Goal: Task Accomplishment & Management: Manage account settings

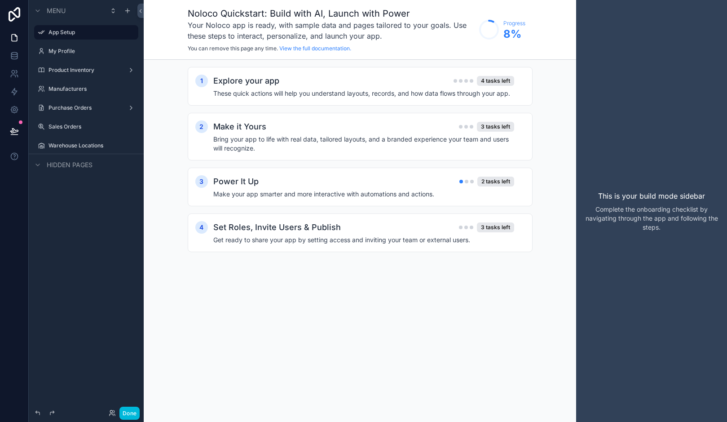
click at [419, 130] on div "Make it Yours 3 tasks left" at bounding box center [363, 126] width 301 height 13
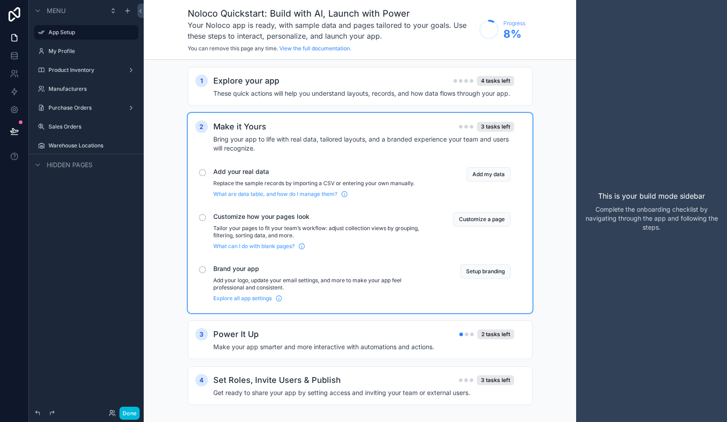
click at [415, 86] on div "Explore your app 4 tasks left" at bounding box center [363, 81] width 301 height 13
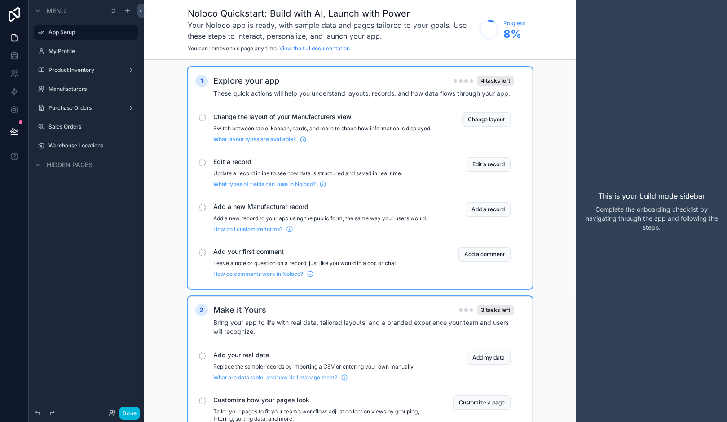
click at [77, 71] on label "Product Inventory" at bounding box center [84, 69] width 72 height 7
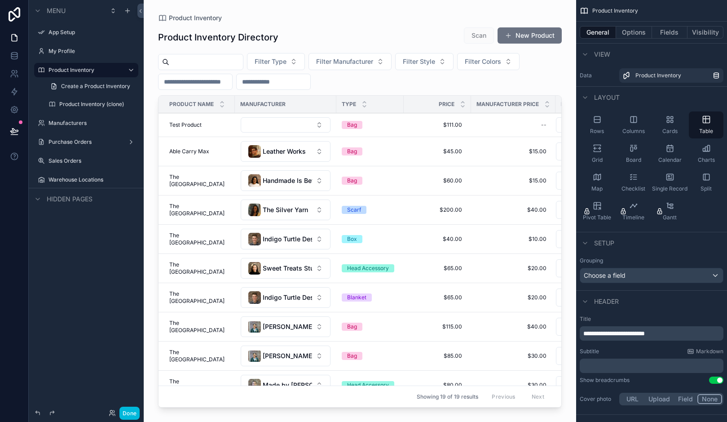
click at [281, 143] on div "scrollable content" at bounding box center [360, 205] width 432 height 411
click at [278, 149] on span "Leather Works" at bounding box center [284, 151] width 43 height 9
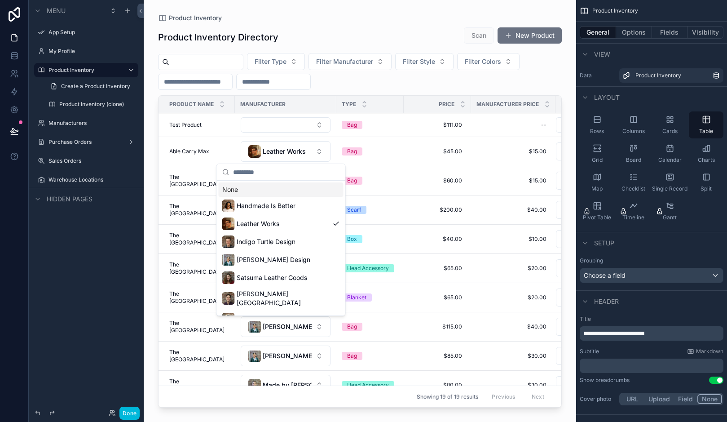
click at [278, 149] on span "Leather Works" at bounding box center [284, 151] width 43 height 9
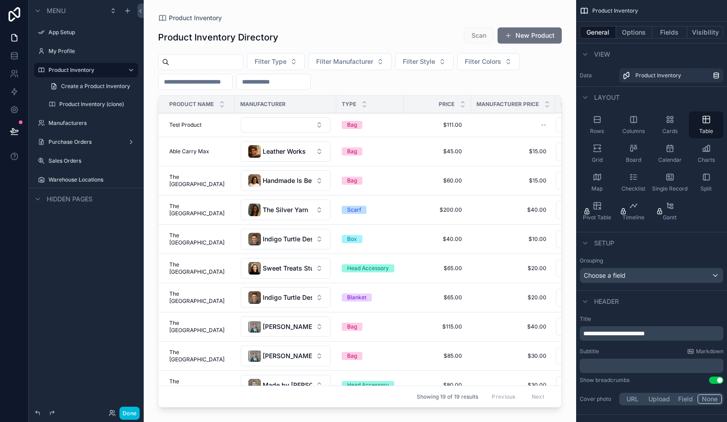
click at [97, 119] on div "Manufacturers" at bounding box center [92, 122] width 88 height 7
click at [484, 36] on span "Scan" at bounding box center [479, 35] width 30 height 16
click at [83, 32] on label "App Setup" at bounding box center [90, 32] width 84 height 7
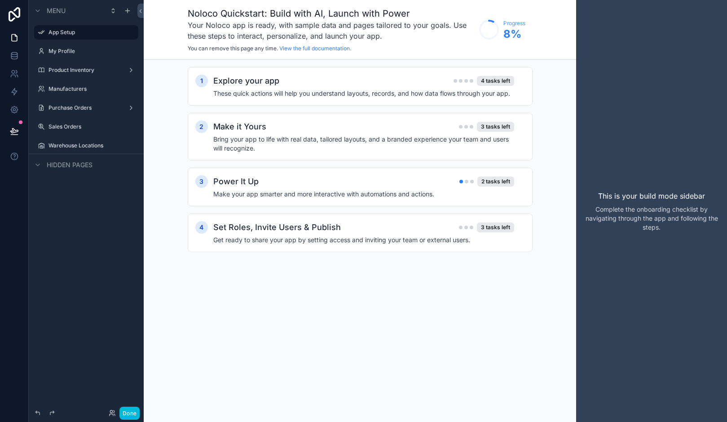
click at [310, 229] on h2 "Set Roles, Invite Users & Publish" at bounding box center [277, 227] width 128 height 13
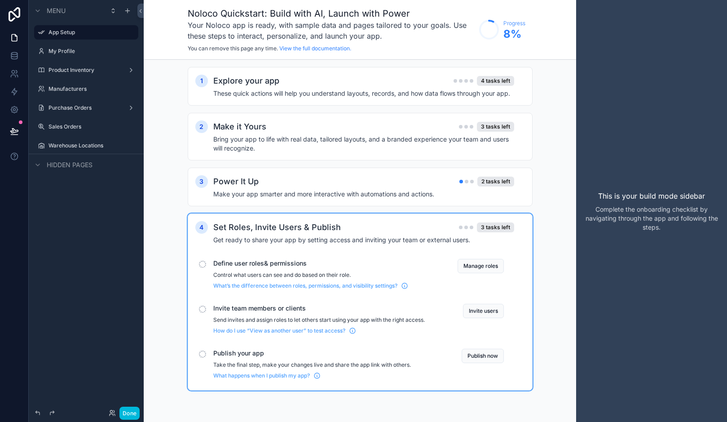
click at [488, 355] on button "Publish now" at bounding box center [483, 355] width 42 height 14
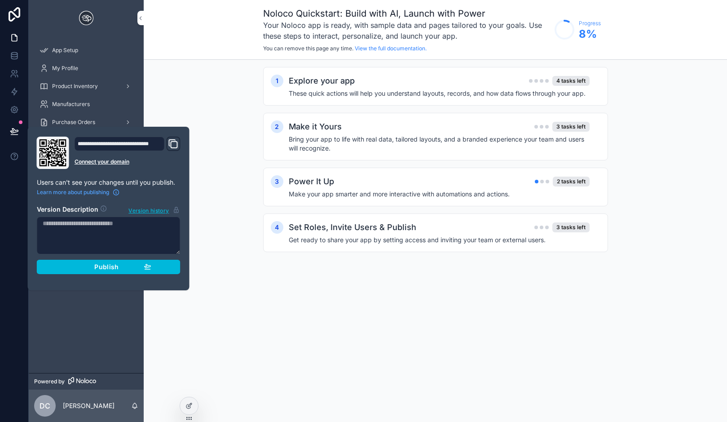
click at [172, 145] on icon "Domain and Custom Link" at bounding box center [173, 143] width 11 height 11
click at [326, 300] on div "Noloco Quickstart: Build with AI, Launch with Power Your Noloco app is ready, w…" at bounding box center [435, 211] width 583 height 422
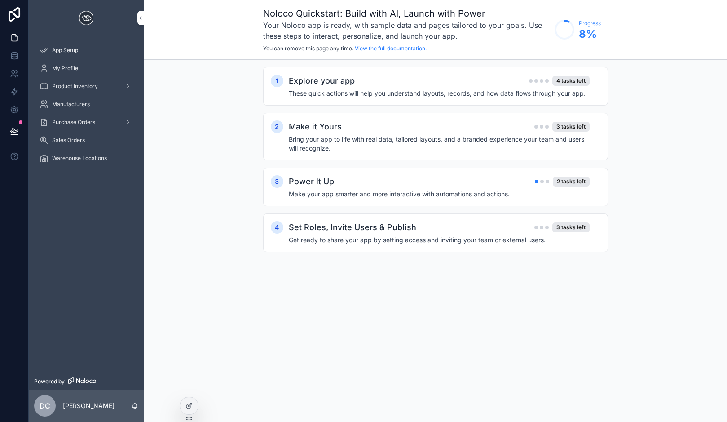
click at [396, 234] on div "Set Roles, Invite Users & Publish 3 tasks left Get ready to share your app by s…" at bounding box center [445, 232] width 312 height 23
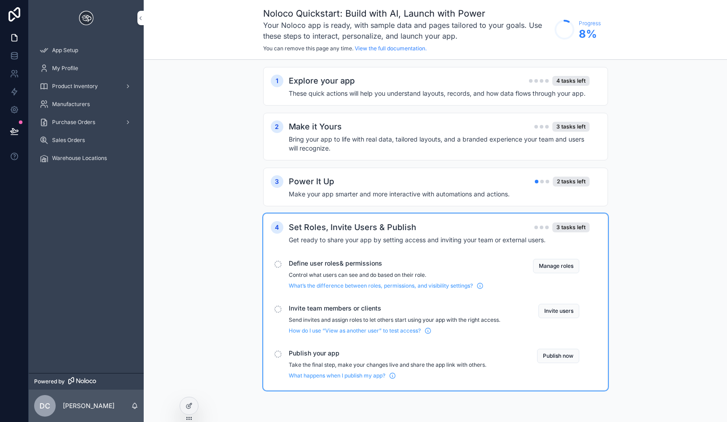
click at [543, 265] on button "Manage roles" at bounding box center [556, 266] width 46 height 14
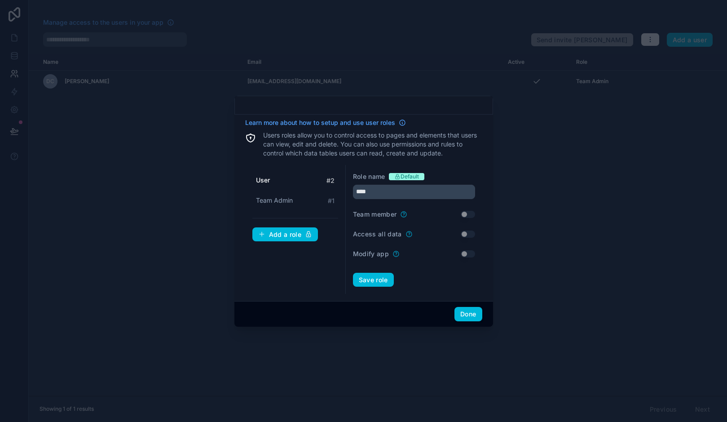
click at [464, 314] on button "Done" at bounding box center [467, 314] width 27 height 14
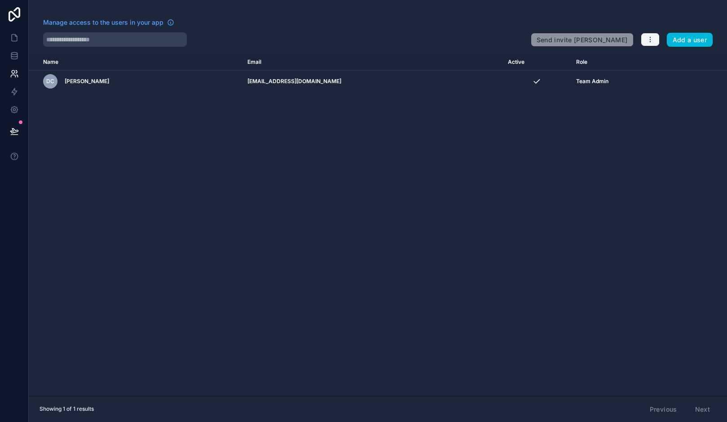
click at [655, 36] on button "button" at bounding box center [650, 39] width 19 height 13
click at [669, 65] on link "Manage roles" at bounding box center [668, 61] width 56 height 14
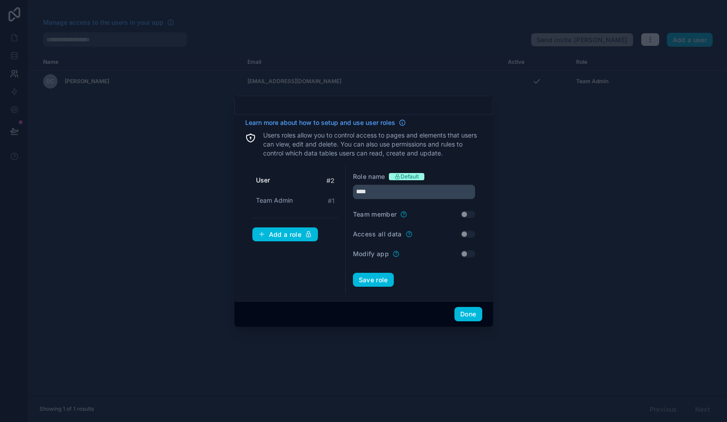
click at [280, 202] on span "Team Admin" at bounding box center [274, 200] width 37 height 9
type input "**********"
click at [472, 297] on div "**********" at bounding box center [363, 208] width 259 height 187
click at [472, 302] on div "Done" at bounding box center [363, 314] width 259 height 26
click at [471, 306] on div "Done" at bounding box center [363, 314] width 259 height 26
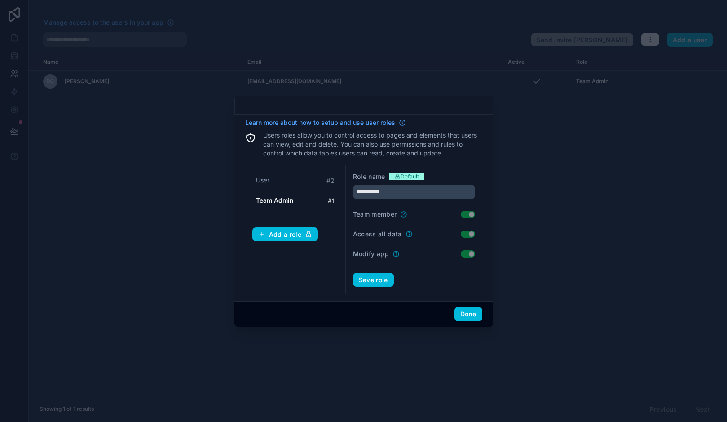
click at [469, 314] on button "Done" at bounding box center [467, 314] width 27 height 14
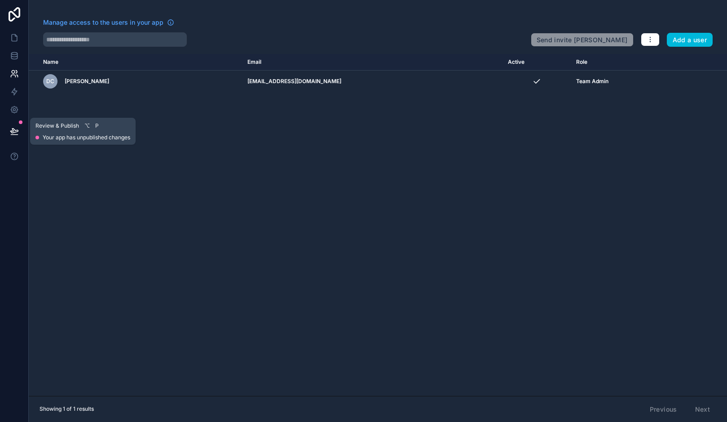
click at [18, 120] on button at bounding box center [14, 131] width 20 height 25
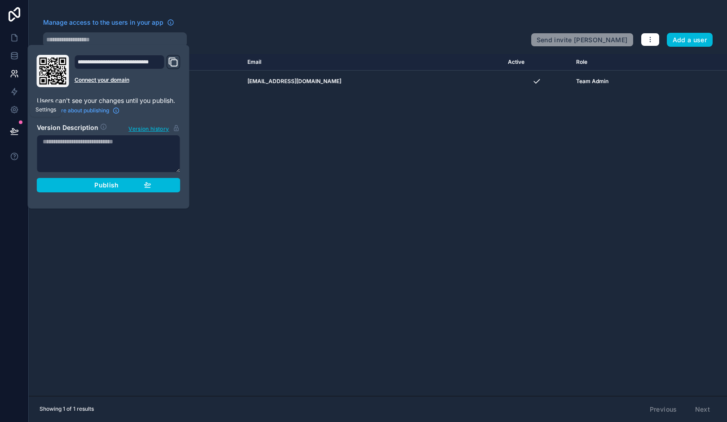
click at [17, 106] on icon at bounding box center [14, 109] width 9 height 9
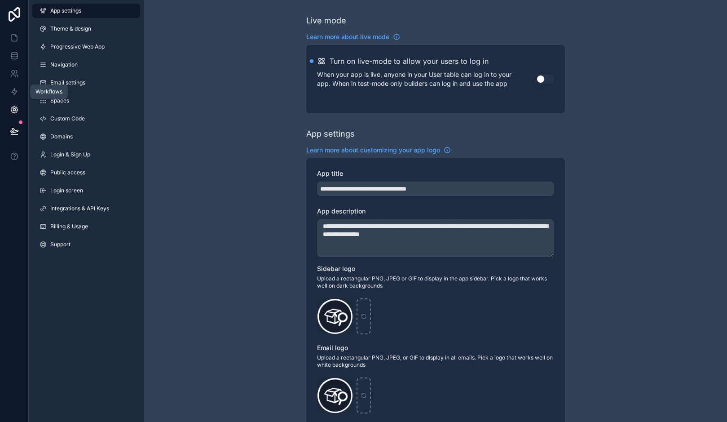
click at [13, 85] on link at bounding box center [14, 92] width 28 height 18
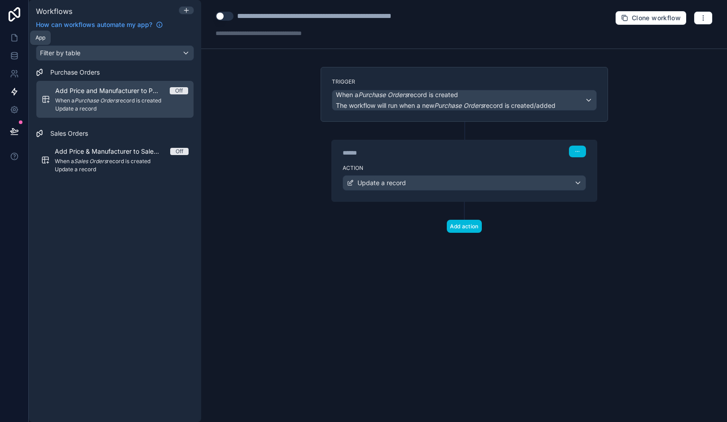
click at [11, 34] on icon at bounding box center [14, 37] width 9 height 9
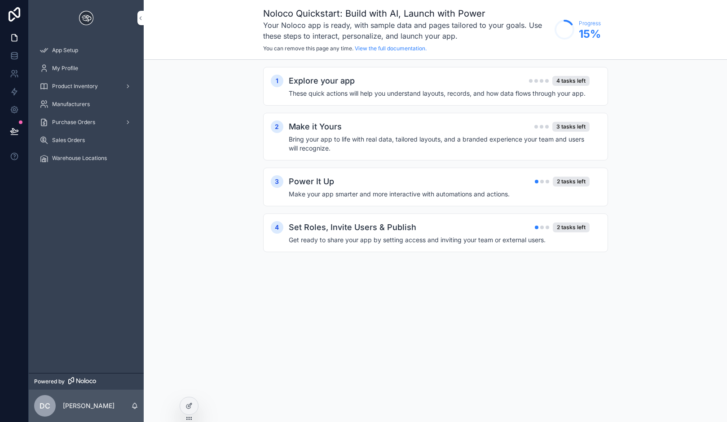
click at [95, 53] on div "App Setup" at bounding box center [86, 50] width 93 height 14
click at [526, 242] on h4 "Get ready to share your app by setting access and inviting your team or externa…" at bounding box center [439, 239] width 301 height 9
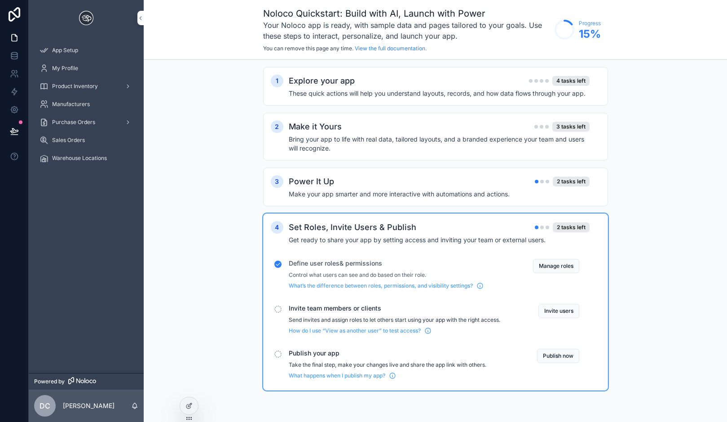
click at [553, 304] on button "Invite users" at bounding box center [558, 311] width 41 height 14
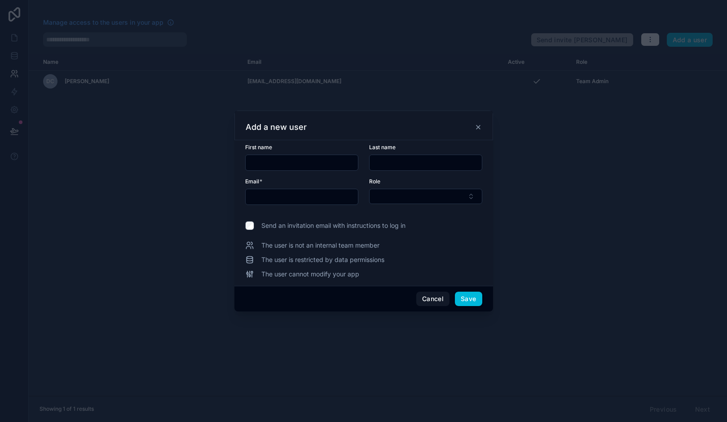
click at [422, 300] on button "Cancel" at bounding box center [432, 298] width 33 height 14
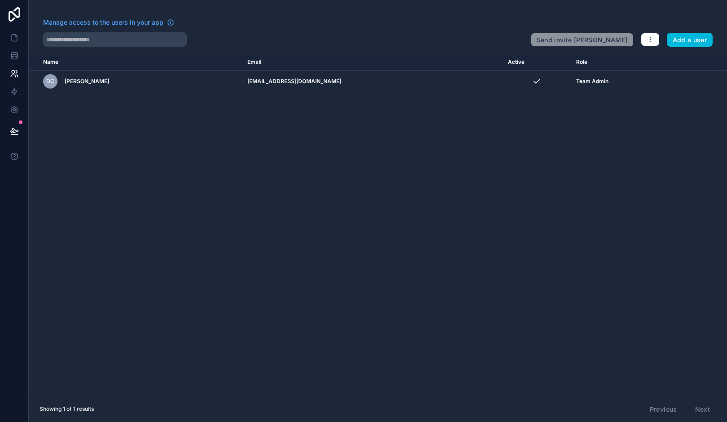
click at [116, 25] on span "Manage access to the users in your app" at bounding box center [103, 22] width 120 height 9
click at [6, 61] on link at bounding box center [14, 56] width 28 height 18
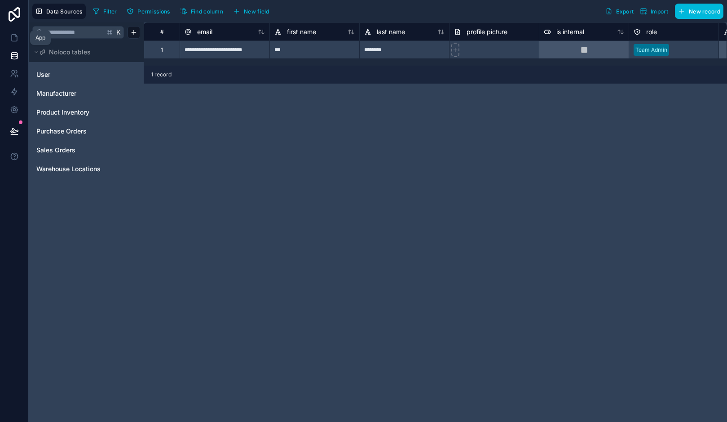
click at [17, 43] on link at bounding box center [14, 38] width 28 height 18
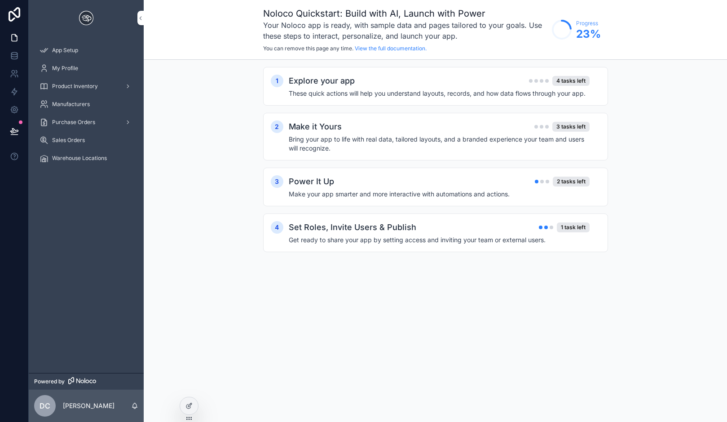
click at [403, 131] on div "Make it Yours 3 tasks left" at bounding box center [439, 126] width 301 height 13
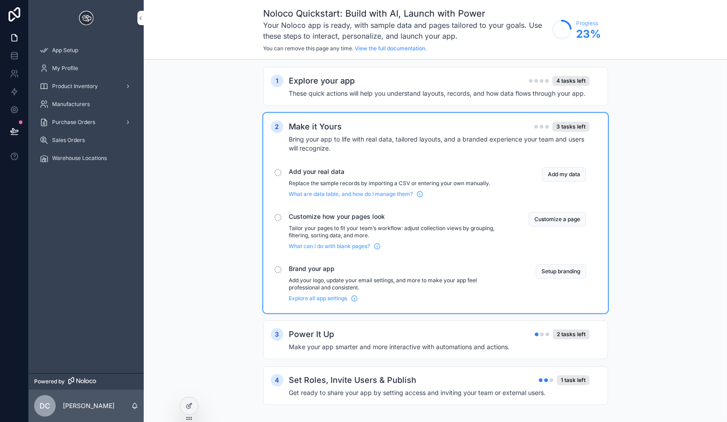
click at [565, 271] on button "Setup branding" at bounding box center [561, 271] width 50 height 14
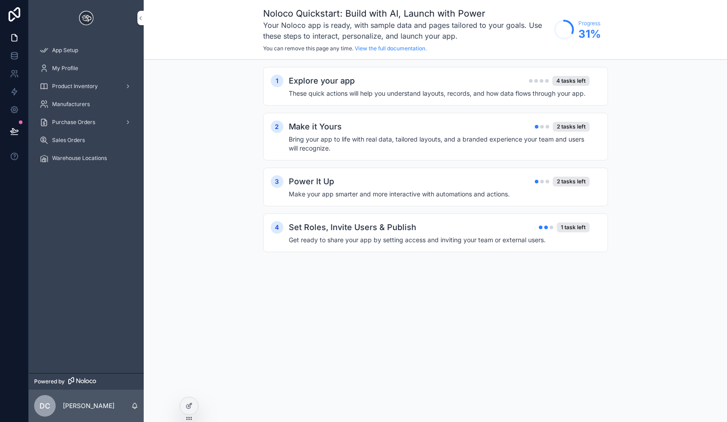
click at [420, 126] on div "Make it Yours 2 tasks left" at bounding box center [439, 126] width 301 height 13
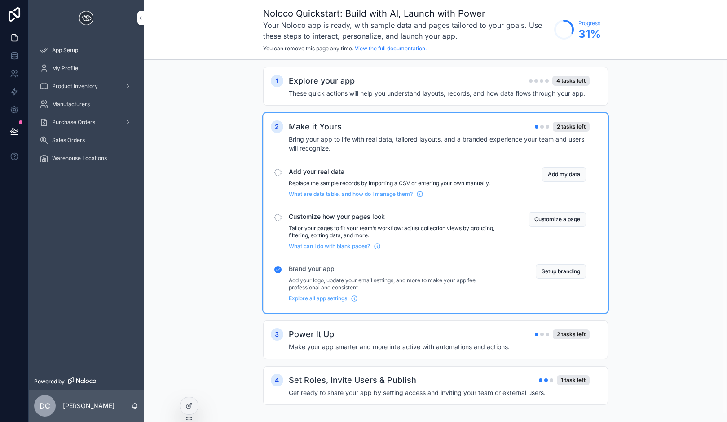
click at [559, 221] on button "Customize a page" at bounding box center [557, 219] width 57 height 14
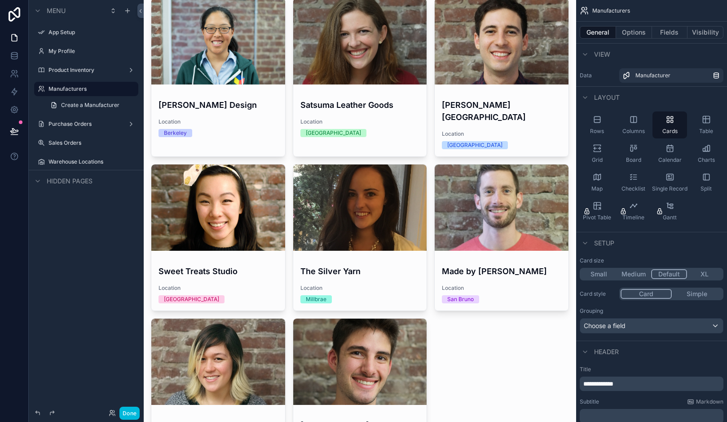
scroll to position [272, 0]
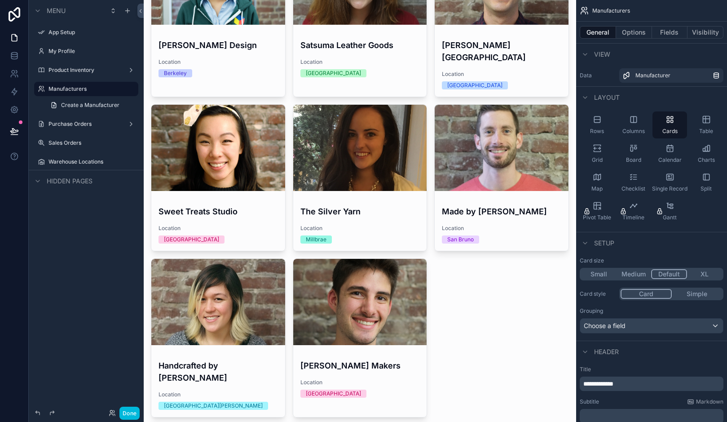
click at [503, 185] on div "scrollable content" at bounding box center [360, 87] width 432 height 718
click at [393, 171] on div "scrollable content" at bounding box center [360, 148] width 134 height 86
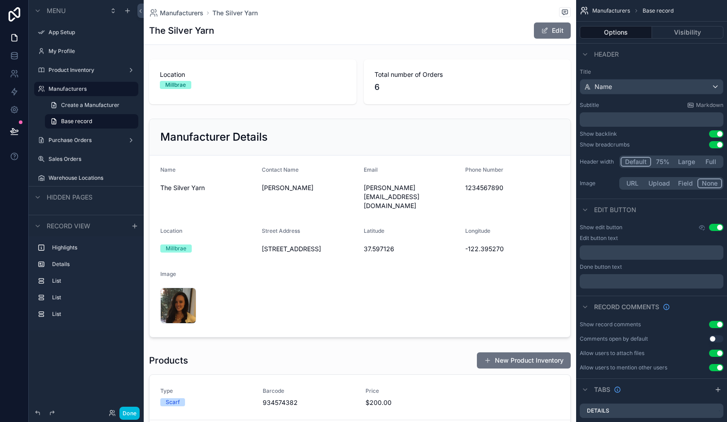
click at [88, 76] on div "Product Inventory" at bounding box center [86, 70] width 101 height 14
click at [83, 66] on div "Product Inventory" at bounding box center [85, 69] width 75 height 7
click at [78, 55] on div "My Profile" at bounding box center [92, 51] width 88 height 7
click at [78, 39] on div "App Setup" at bounding box center [86, 32] width 101 height 14
click at [64, 242] on div "Highlights" at bounding box center [86, 247] width 104 height 14
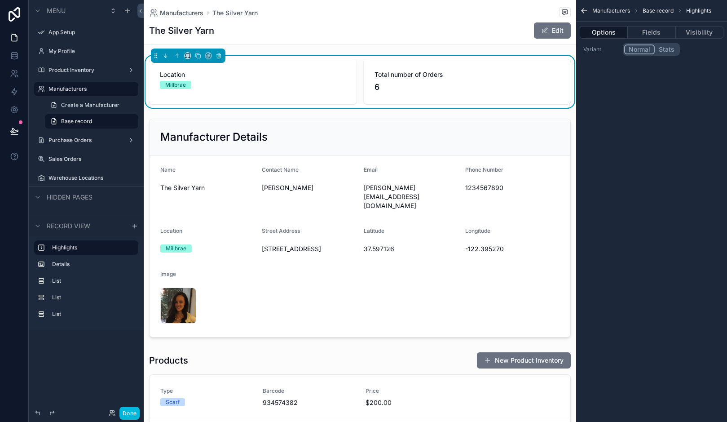
click at [68, 176] on label "Warehouse Locations" at bounding box center [90, 177] width 84 height 7
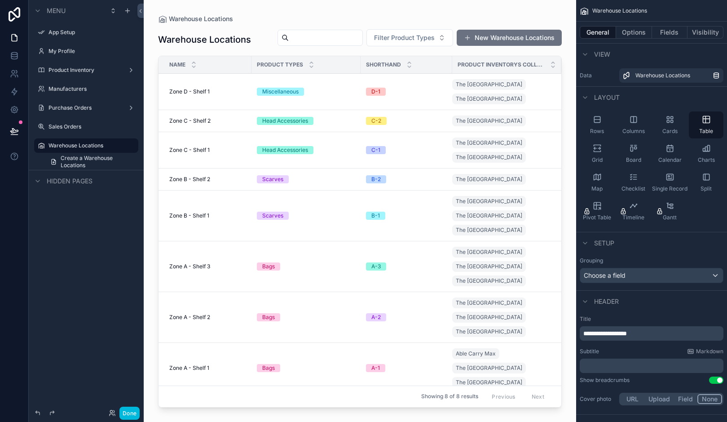
click at [75, 132] on div "Sales Orders" at bounding box center [86, 126] width 101 height 14
click at [75, 111] on label "Purchase Orders" at bounding box center [84, 107] width 72 height 7
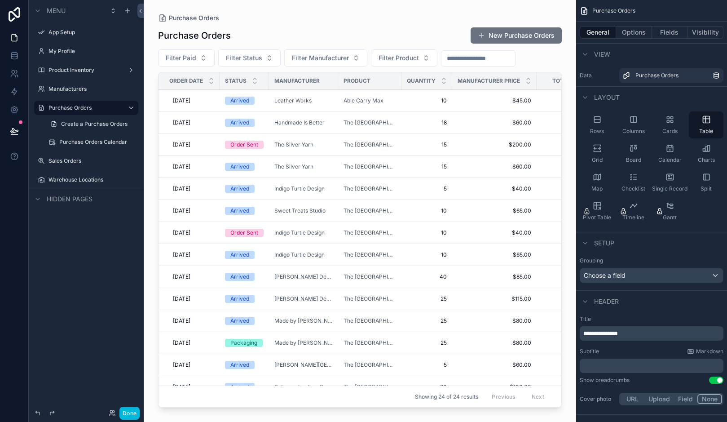
click at [76, 93] on div "Manufacturers" at bounding box center [92, 88] width 88 height 7
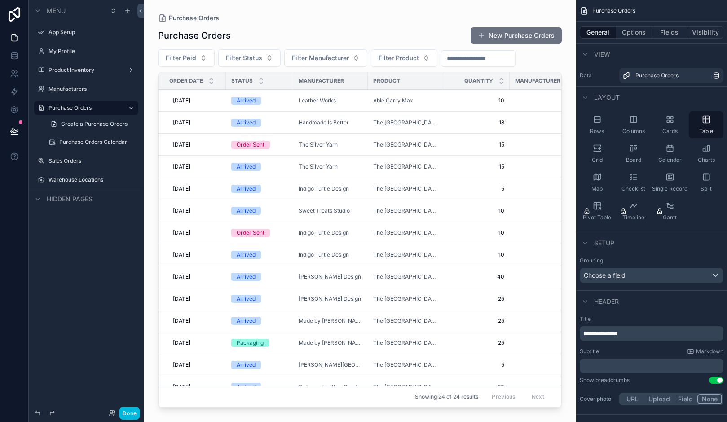
click at [77, 74] on div "Product Inventory" at bounding box center [85, 69] width 75 height 7
click at [93, 69] on label "Product Inventory" at bounding box center [84, 69] width 72 height 7
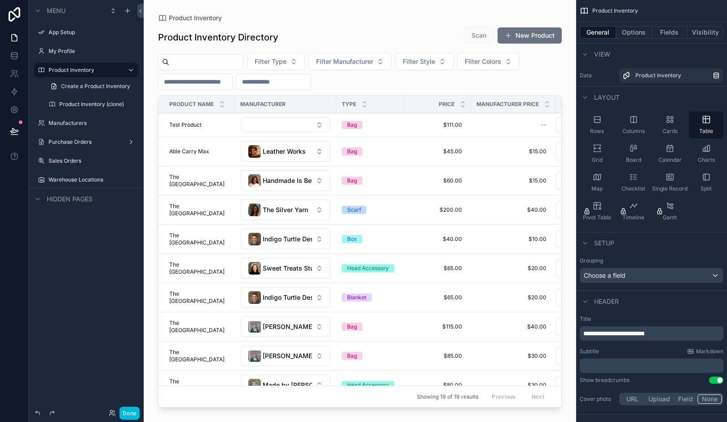
click at [306, 156] on div "scrollable content" at bounding box center [360, 205] width 432 height 411
click at [314, 154] on button "Leather Works" at bounding box center [286, 151] width 90 height 21
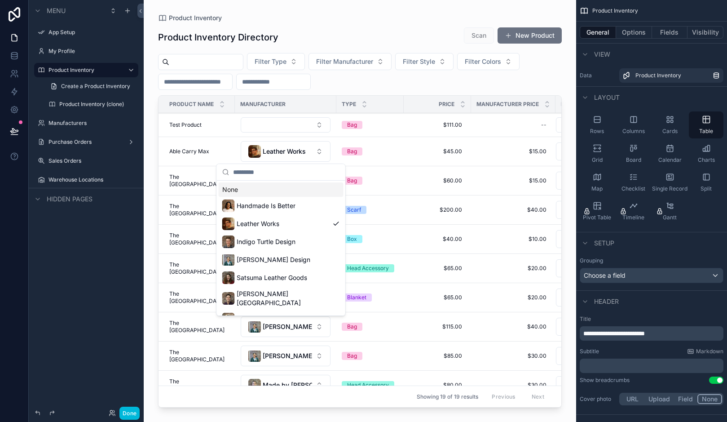
click at [314, 154] on button "Leather Works" at bounding box center [286, 151] width 90 height 21
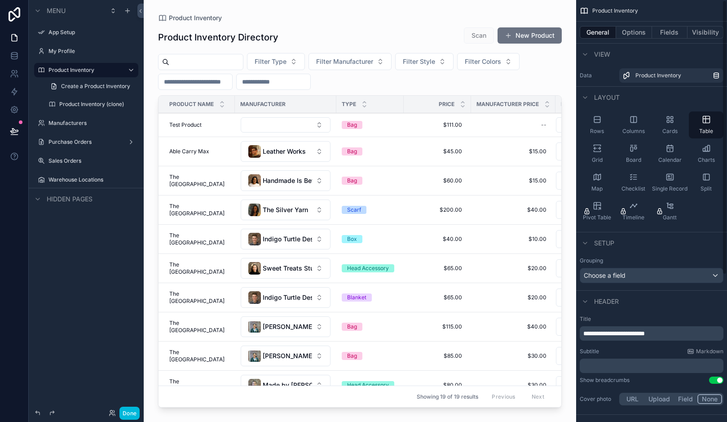
click at [710, 40] on div "General Options Fields Visibility" at bounding box center [651, 33] width 151 height 22
click at [708, 35] on button "Visibility" at bounding box center [706, 32] width 36 height 13
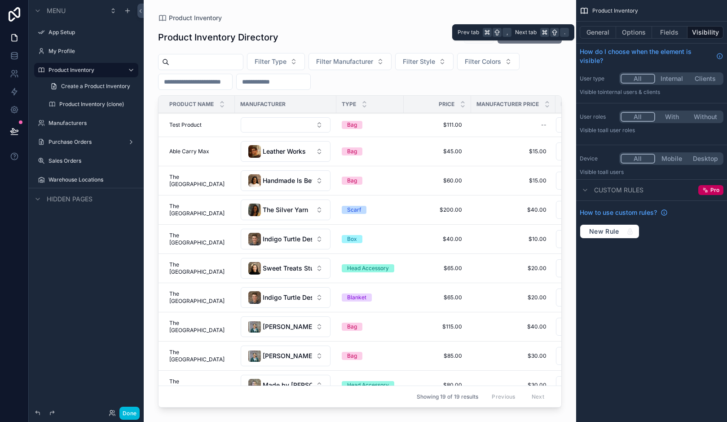
click at [689, 33] on button "Visibility" at bounding box center [706, 32] width 36 height 13
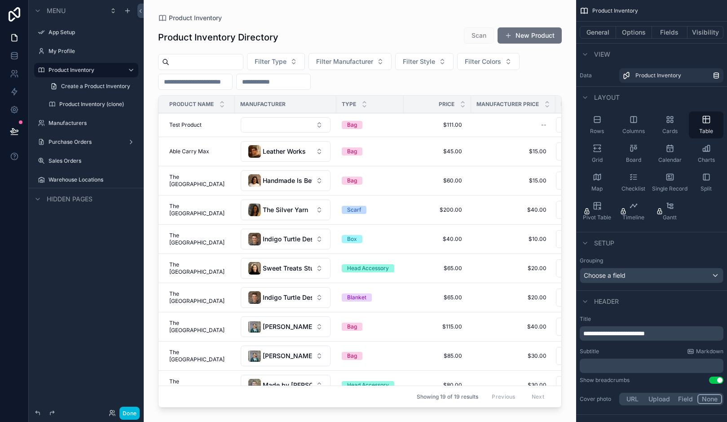
click at [670, 124] on div "Cards" at bounding box center [669, 124] width 35 height 27
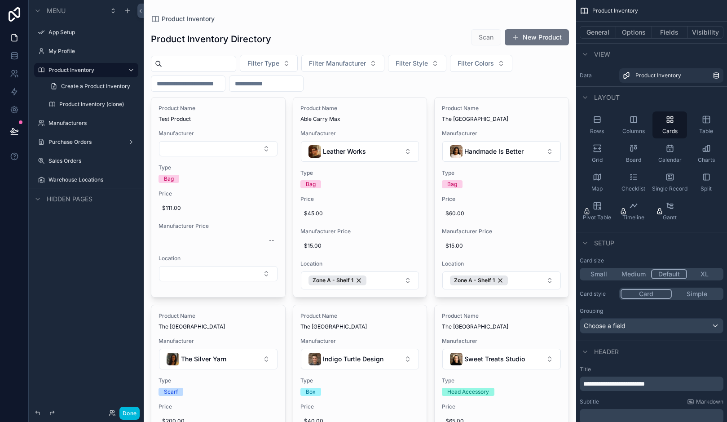
click at [701, 123] on div "Table" at bounding box center [706, 124] width 35 height 27
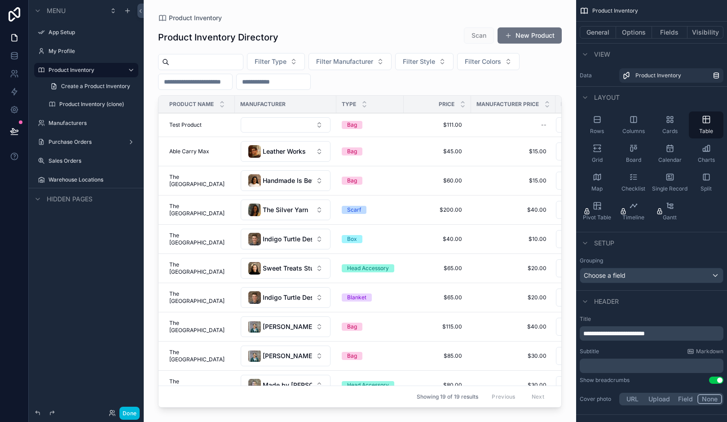
click at [624, 119] on div "Columns" at bounding box center [633, 124] width 35 height 27
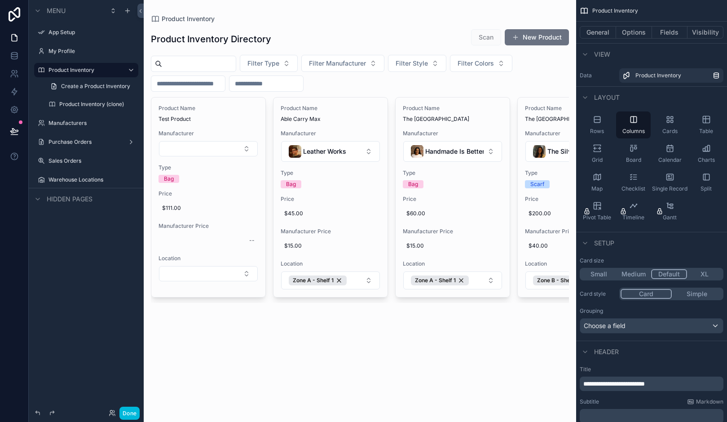
click at [605, 120] on div "Rows" at bounding box center [597, 124] width 35 height 27
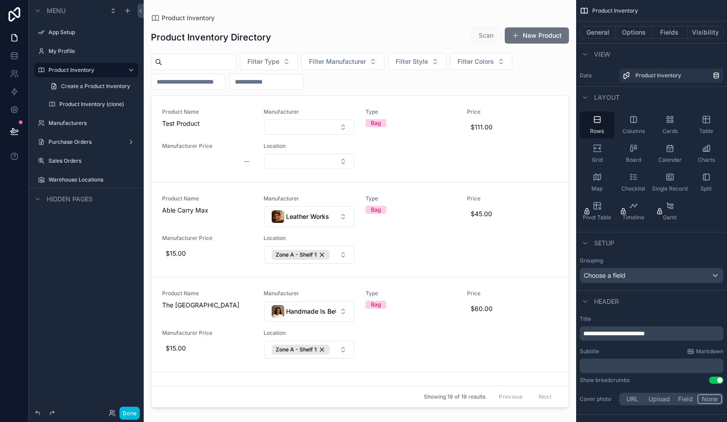
click at [706, 126] on div "Table" at bounding box center [706, 124] width 35 height 27
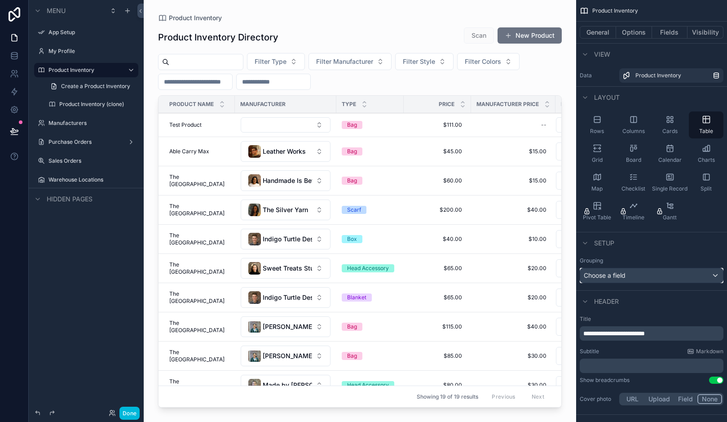
click at [620, 274] on span "Choose a field" at bounding box center [605, 275] width 42 height 8
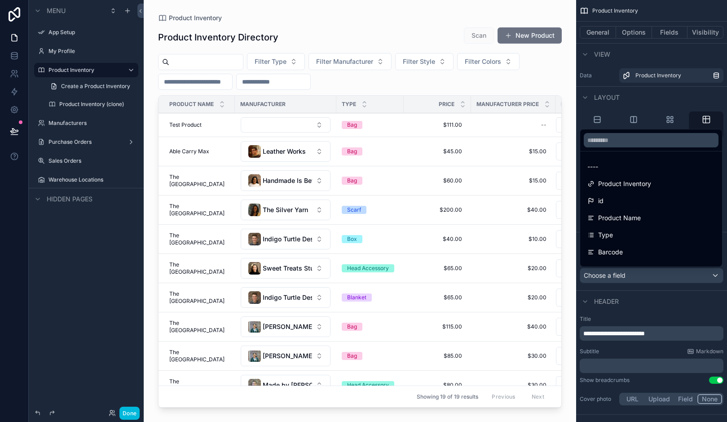
click at [620, 274] on div "scrollable content" at bounding box center [363, 211] width 727 height 422
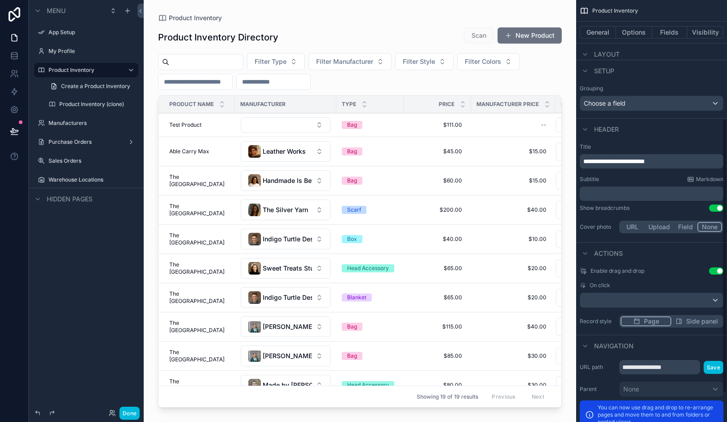
scroll to position [226, 0]
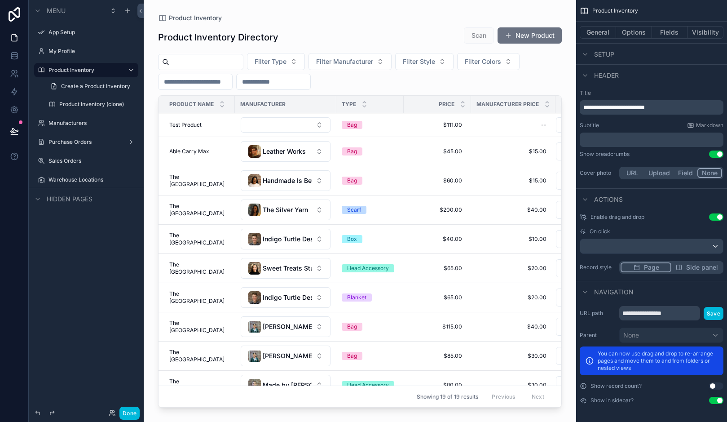
click at [714, 384] on button "Use setting" at bounding box center [716, 385] width 14 height 7
click at [113, 410] on icon at bounding box center [112, 412] width 7 height 7
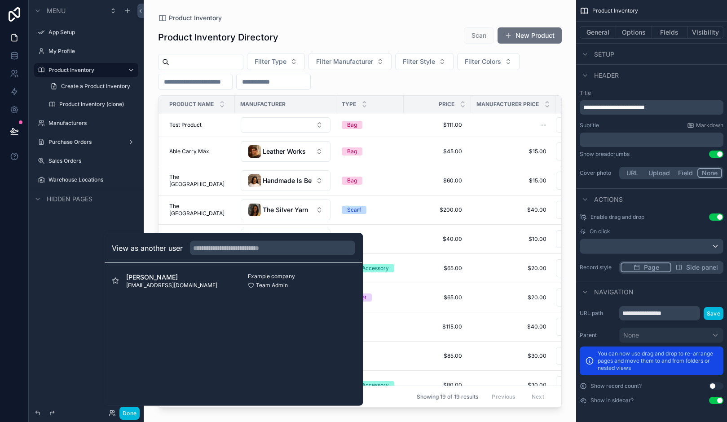
click at [76, 315] on div "Menu App Setup My Profile Product Inventory Create a Product Inventory Product …" at bounding box center [86, 205] width 115 height 411
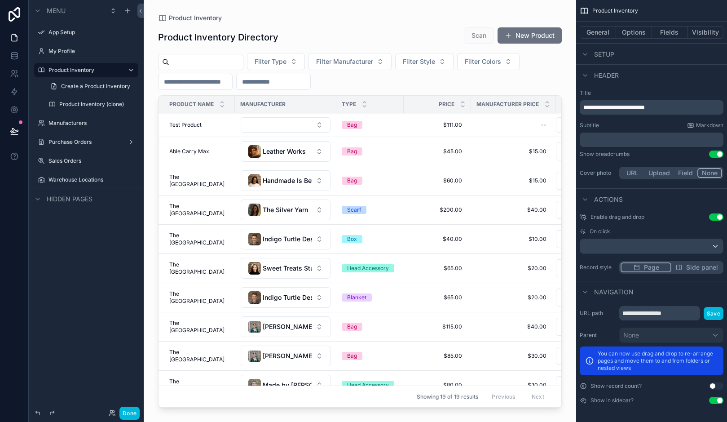
click at [87, 201] on span "Hidden pages" at bounding box center [70, 198] width 46 height 9
click at [84, 186] on div "Warehouse Locations" at bounding box center [86, 179] width 101 height 14
click at [48, 183] on div "Warehouse Locations" at bounding box center [86, 179] width 101 height 14
click at [75, 183] on label "Warehouse Locations" at bounding box center [90, 179] width 84 height 7
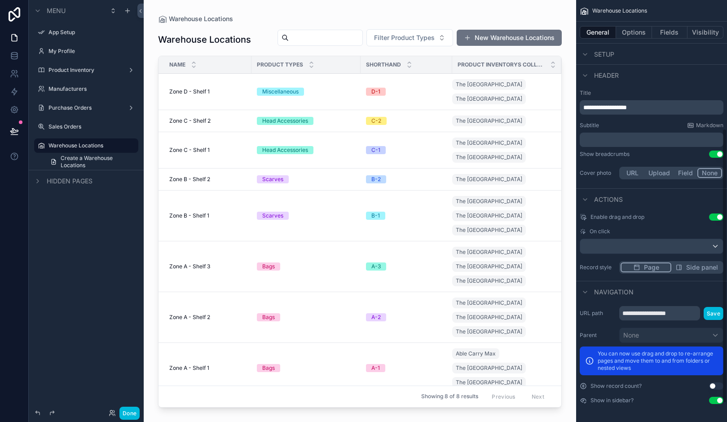
click at [75, 183] on span "Hidden pages" at bounding box center [70, 180] width 46 height 9
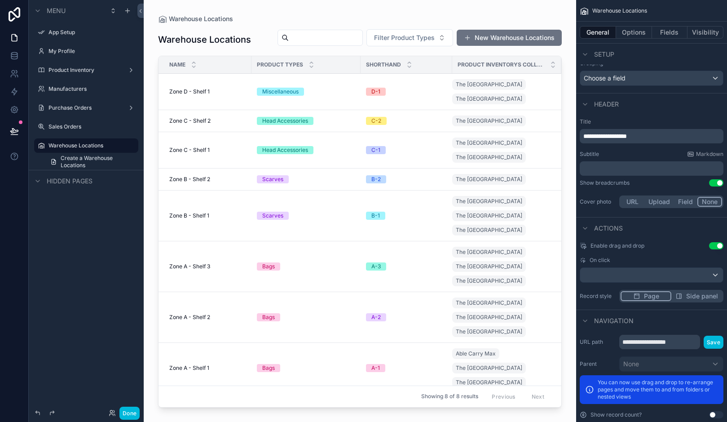
click at [379, 108] on div "scrollable content" at bounding box center [360, 205] width 432 height 411
click at [406, 110] on td "D-1" at bounding box center [407, 91] width 92 height 36
click at [420, 157] on td "C-1" at bounding box center [407, 150] width 92 height 36
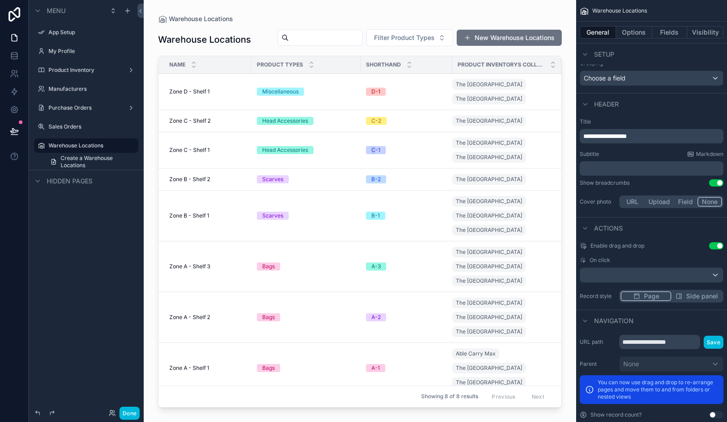
click at [440, 154] on div "C-1" at bounding box center [406, 150] width 81 height 8
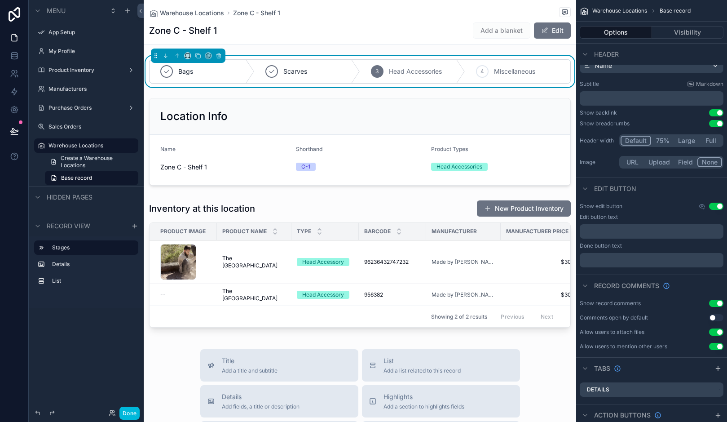
click at [91, 148] on label "Warehouse Locations" at bounding box center [90, 145] width 84 height 7
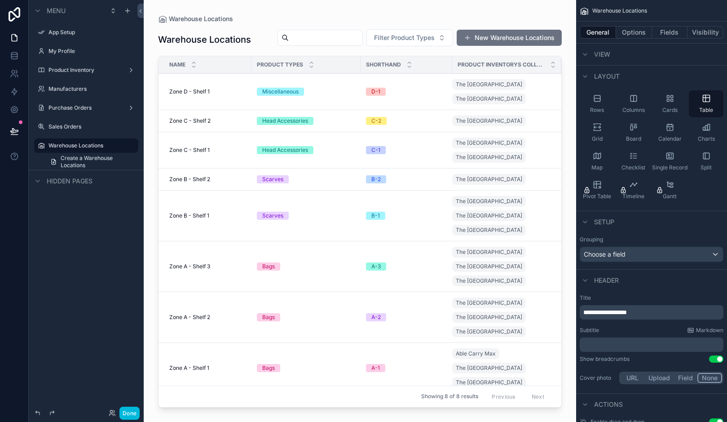
click at [91, 148] on label "Warehouse Locations" at bounding box center [90, 145] width 84 height 7
click at [628, 36] on button "Options" at bounding box center [634, 32] width 36 height 13
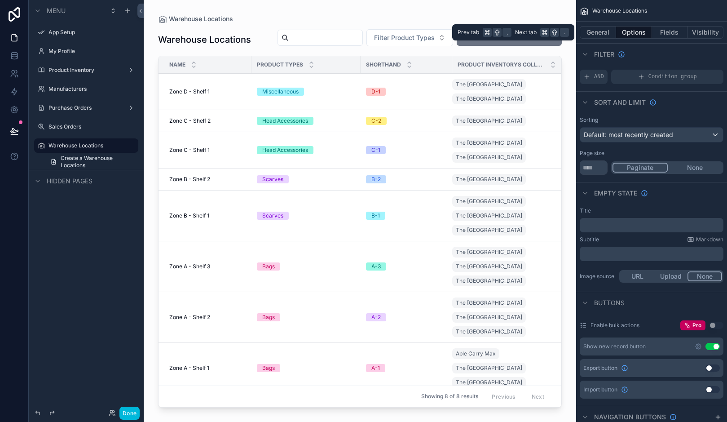
click at [658, 38] on button "Fields" at bounding box center [670, 32] width 36 height 13
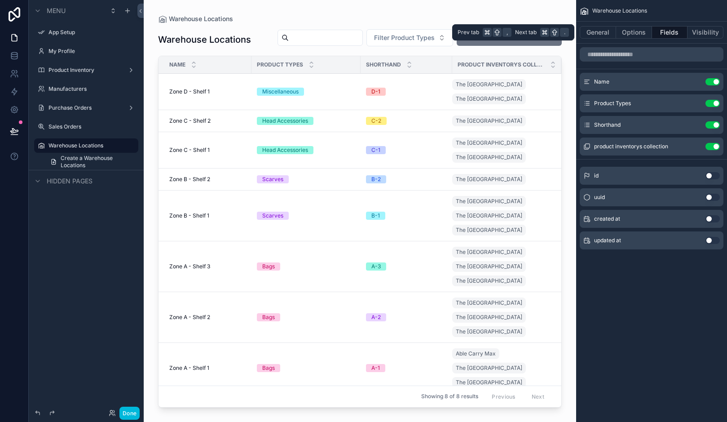
click at [688, 36] on button "Visibility" at bounding box center [706, 32] width 36 height 13
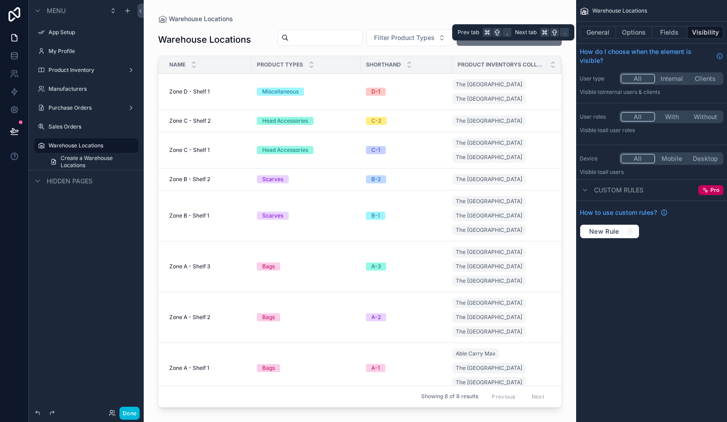
click at [592, 36] on button "General" at bounding box center [598, 32] width 36 height 13
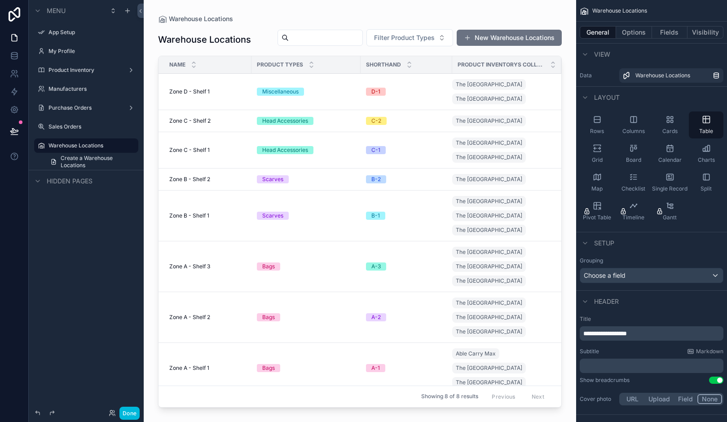
click at [492, 12] on div "Warehouse Locations Warehouse Locations Filter Product Types New Warehouse Loca…" at bounding box center [360, 205] width 432 height 411
click at [57, 34] on label "App Setup" at bounding box center [90, 32] width 84 height 7
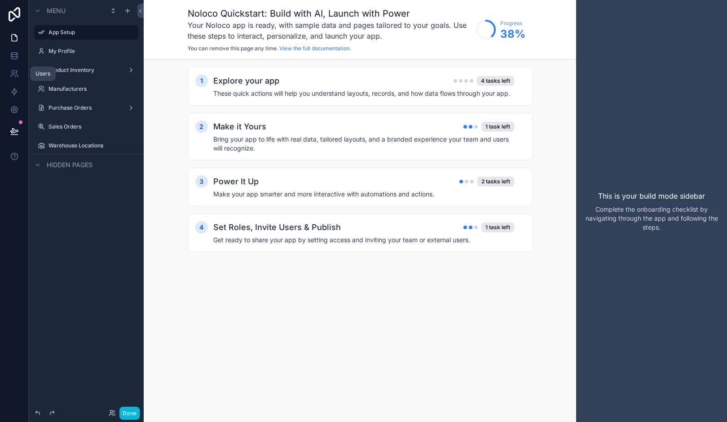
click at [18, 67] on link at bounding box center [14, 74] width 28 height 18
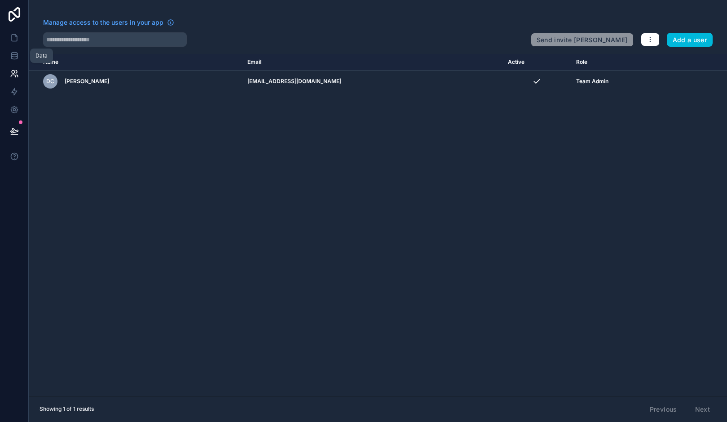
click at [17, 57] on icon at bounding box center [14, 55] width 6 height 4
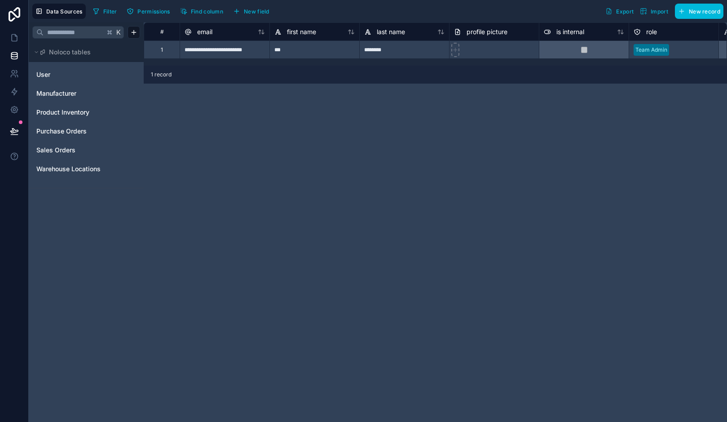
click at [65, 111] on span "Product Inventory" at bounding box center [62, 112] width 53 height 9
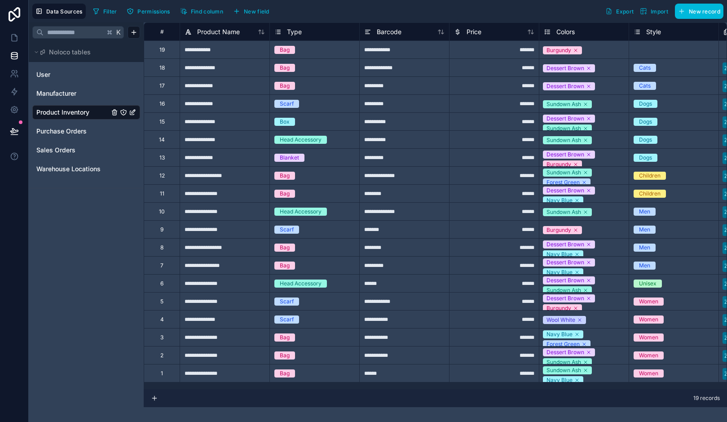
click at [626, 9] on span "Export" at bounding box center [625, 11] width 18 height 7
click at [643, 26] on div "Style" at bounding box center [674, 31] width 90 height 18
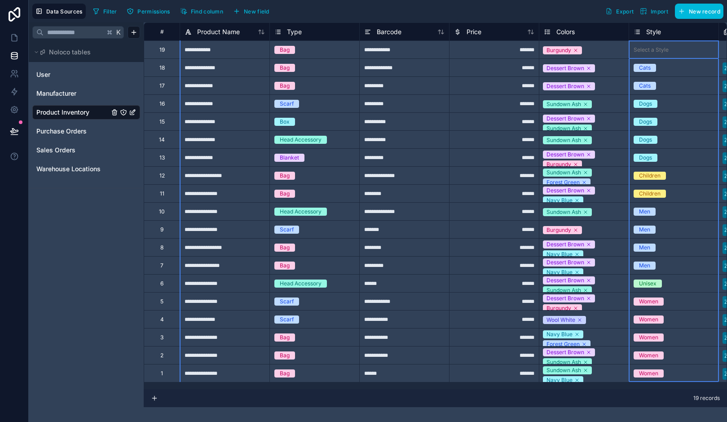
click at [148, 8] on span "Permissions" at bounding box center [153, 11] width 32 height 7
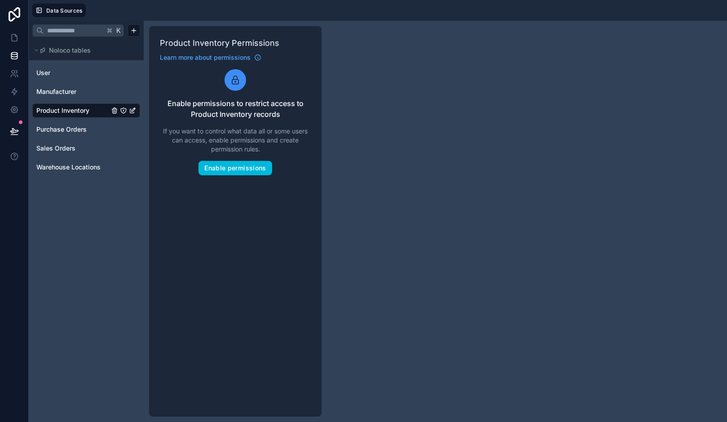
click at [263, 171] on button "Enable permissions" at bounding box center [234, 168] width 73 height 14
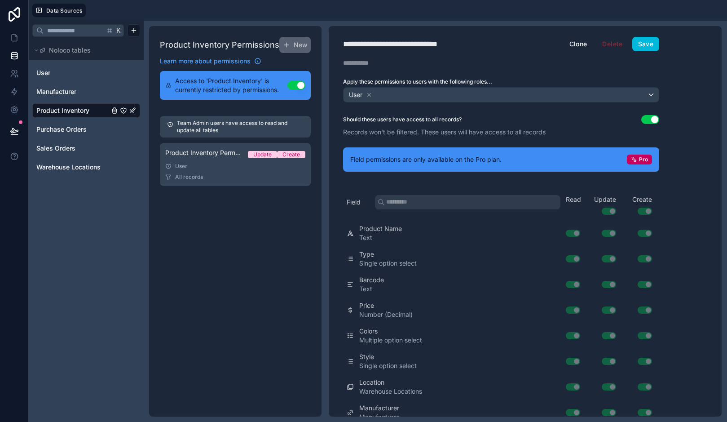
click at [298, 88] on button "Use setting" at bounding box center [296, 85] width 18 height 9
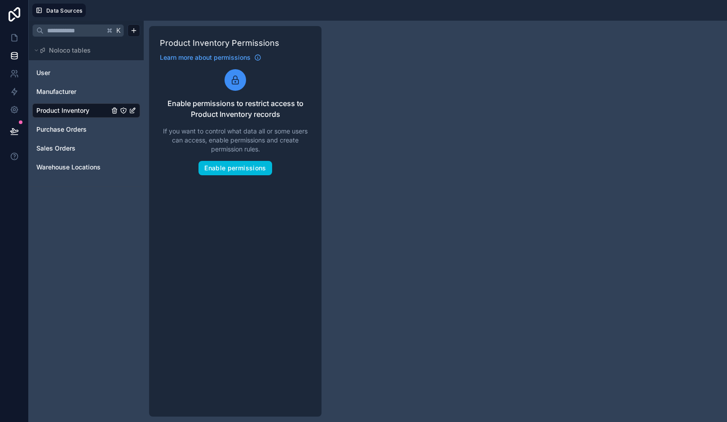
click at [232, 168] on button "Enable permissions" at bounding box center [234, 168] width 73 height 14
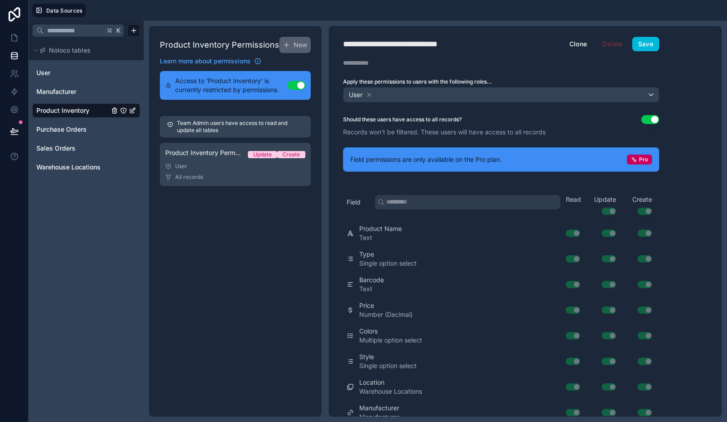
click at [220, 155] on span "Product Inventory Permission 1" at bounding box center [202, 152] width 75 height 9
click at [212, 154] on span "Product Inventory Permission 1" at bounding box center [202, 152] width 75 height 9
click at [640, 161] on span "Pro" at bounding box center [643, 159] width 9 height 7
click at [0, 0] on div "Pro To use field-level permissions you can upgrade to the Pro plan. Compare our…" at bounding box center [0, 0] width 0 height 0
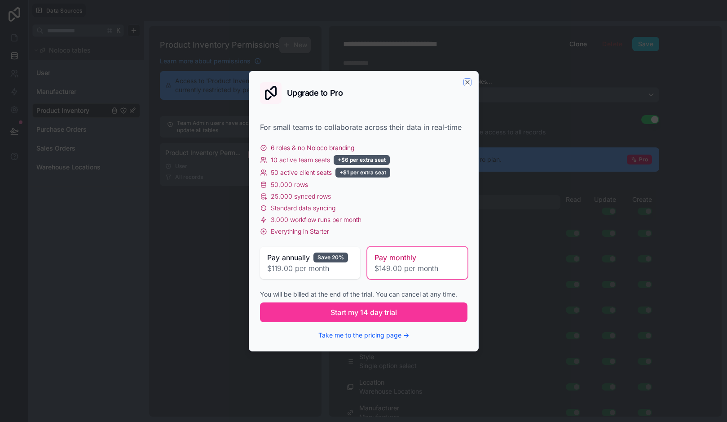
click at [468, 82] on icon "button" at bounding box center [467, 82] width 7 height 7
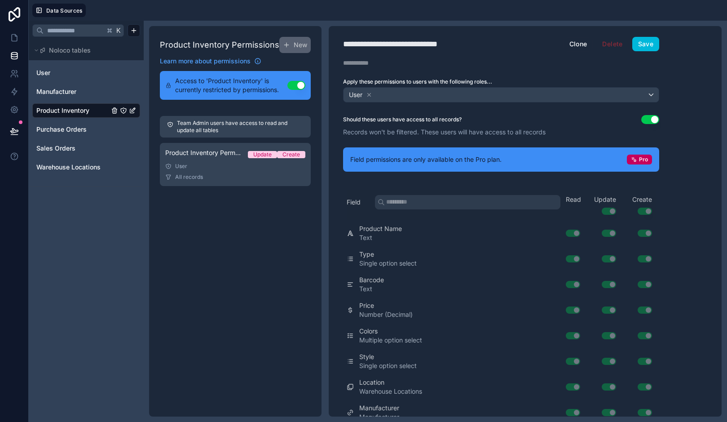
click at [40, 72] on span "User" at bounding box center [43, 72] width 14 height 9
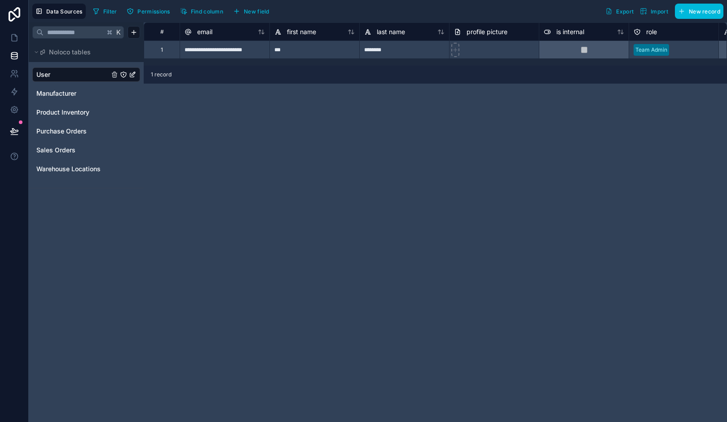
click at [52, 95] on span "Manufacturer" at bounding box center [56, 93] width 40 height 9
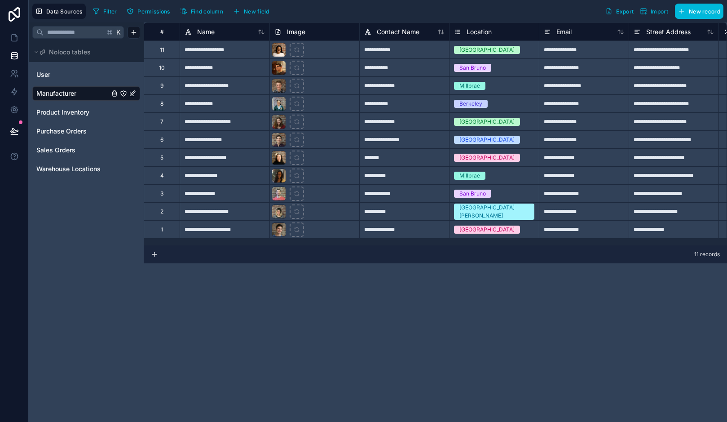
click at [57, 114] on span "Product Inventory" at bounding box center [62, 112] width 53 height 9
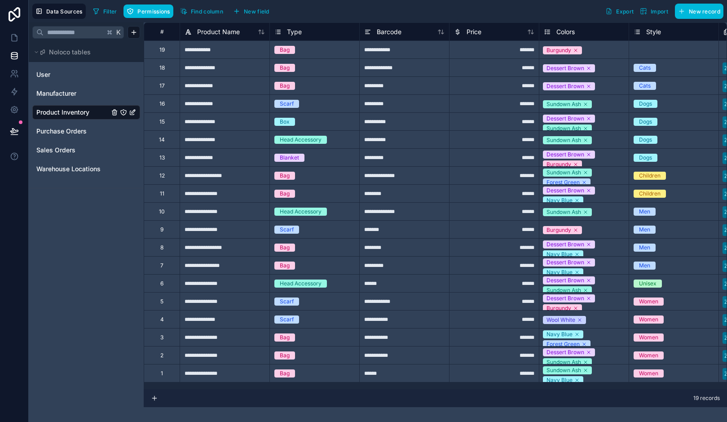
click at [57, 135] on span "Purchase Orders" at bounding box center [61, 131] width 50 height 9
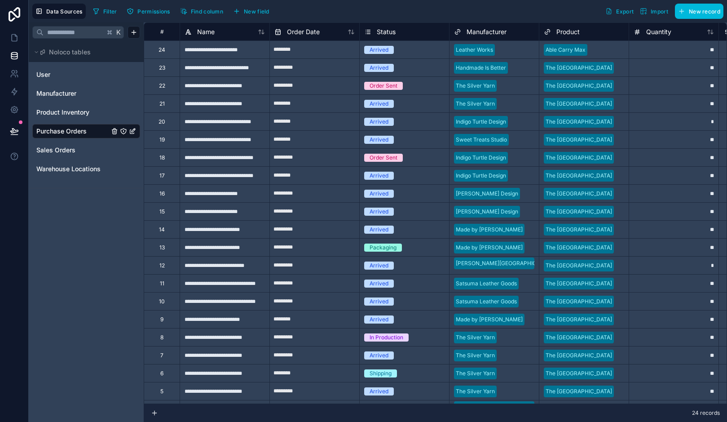
click at [58, 150] on span "Sales Orders" at bounding box center [55, 149] width 39 height 9
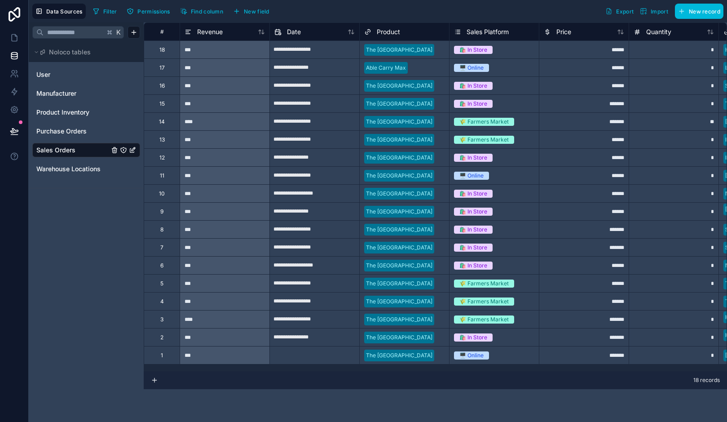
click at [35, 58] on button "Noloco tables" at bounding box center [83, 52] width 102 height 13
click at [18, 74] on icon at bounding box center [14, 73] width 9 height 9
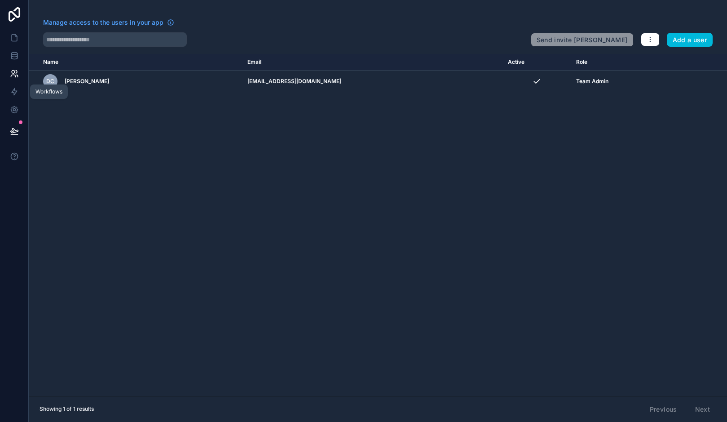
click at [17, 96] on icon at bounding box center [14, 91] width 9 height 9
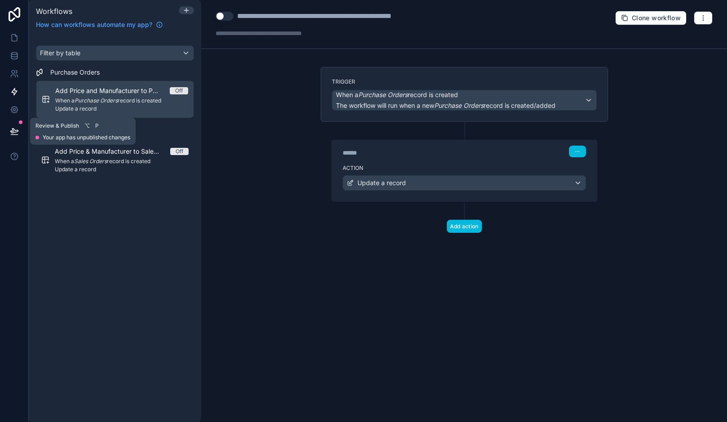
click at [19, 137] on button at bounding box center [14, 131] width 20 height 25
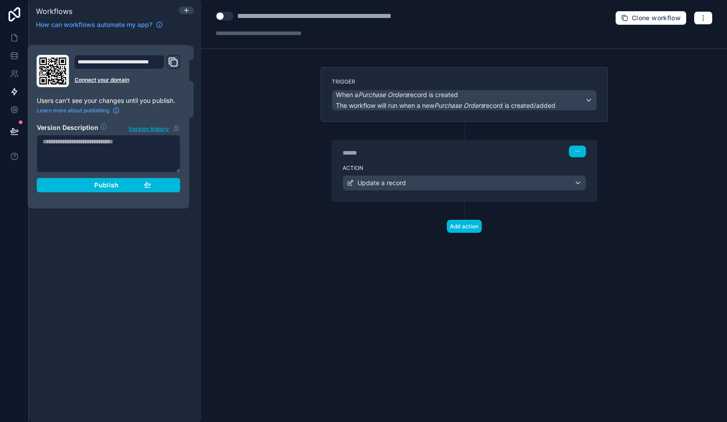
click at [88, 107] on span "Learn more about publishing" at bounding box center [73, 110] width 72 height 7
click at [174, 38] on div "Filter by table Purchase Orders Add Price and Manufacturer to Purchase Orders w…" at bounding box center [115, 114] width 172 height 158
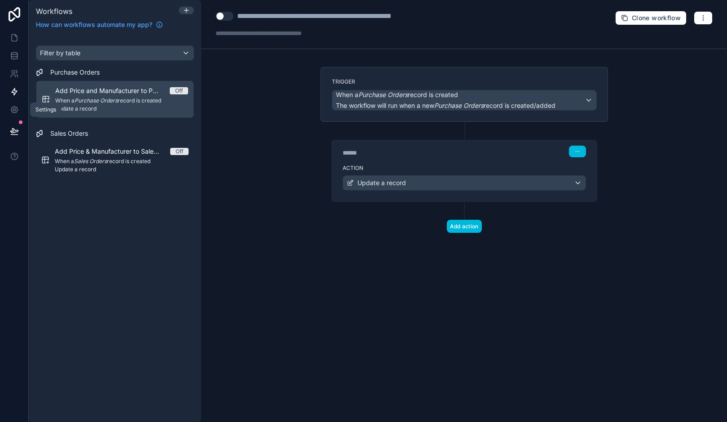
click at [13, 110] on icon at bounding box center [14, 109] width 9 height 9
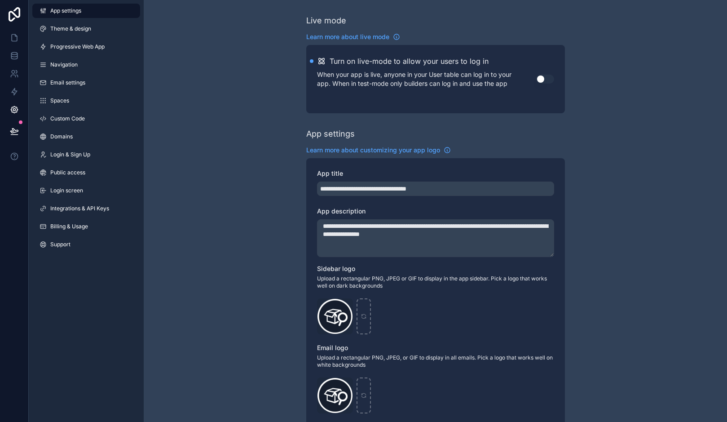
click at [71, 179] on link "Public access" at bounding box center [86, 172] width 108 height 14
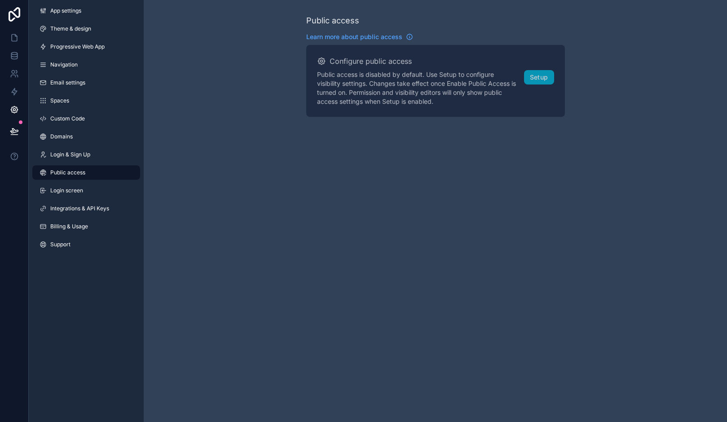
click at [0, 0] on link "Compare our plans and view your usage" at bounding box center [0, 0] width 0 height 0
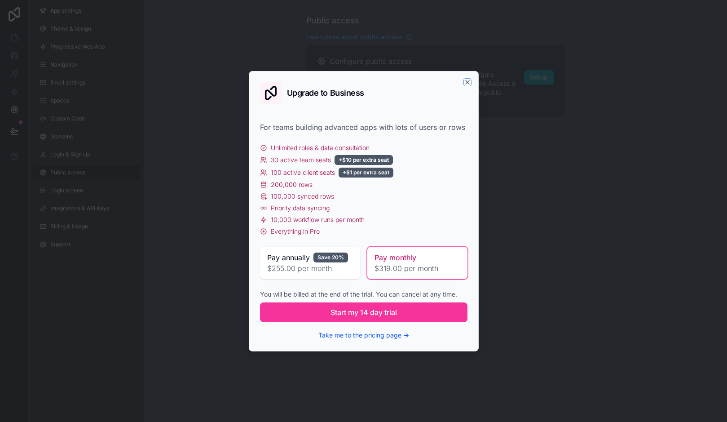
click at [468, 80] on icon "button" at bounding box center [467, 82] width 7 height 7
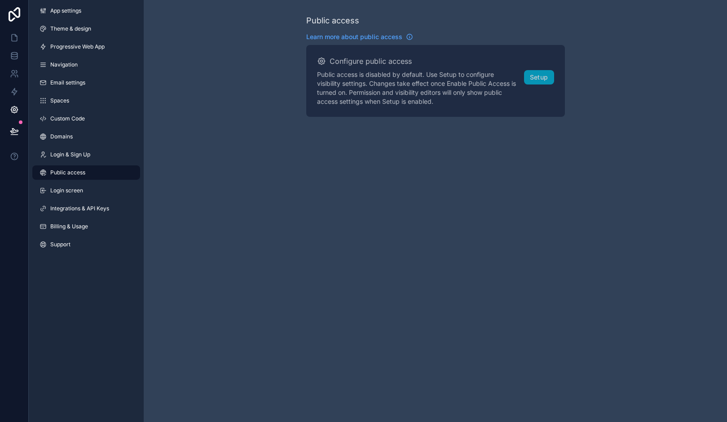
click at [525, 180] on div "Public access Learn more about public access Configure public access Public acc…" at bounding box center [435, 211] width 583 height 422
click at [0, 0] on div "Business To use public apps you can upgrade to the Business plan. Compare our p…" at bounding box center [0, 0] width 0 height 0
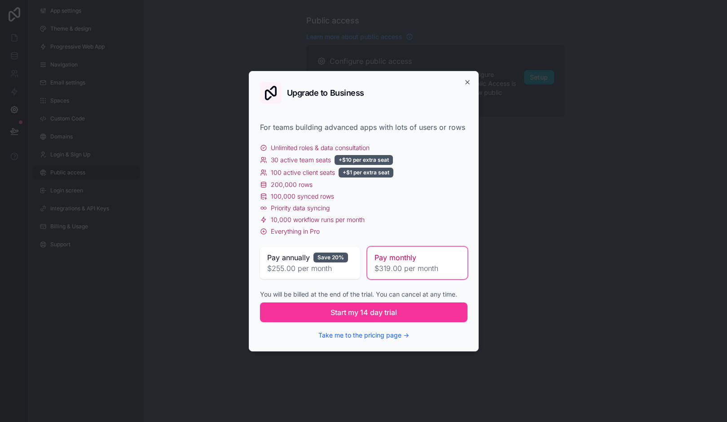
click at [330, 264] on span "$255.00 per month" at bounding box center [310, 268] width 86 height 11
click at [388, 258] on span "Pay monthly" at bounding box center [396, 257] width 42 height 11
click at [297, 184] on span "200,000 rows" at bounding box center [292, 184] width 42 height 9
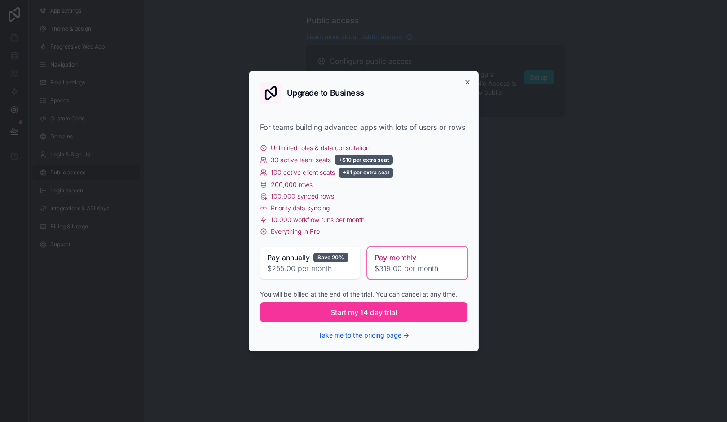
click at [295, 219] on span "10,000 workflow runs per month" at bounding box center [318, 219] width 94 height 9
click at [294, 225] on div "Unlimited roles & data consultation 30 active team seats +$10 per extra seat 10…" at bounding box center [363, 189] width 207 height 93
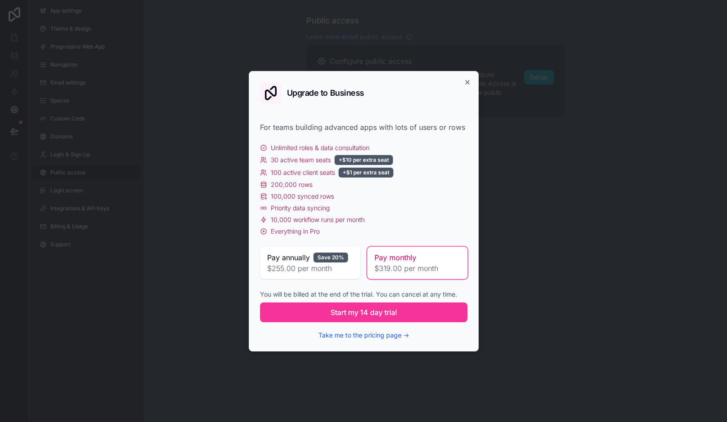
click at [294, 225] on div "Unlimited roles & data consultation 30 active team seats +$10 per extra seat 10…" at bounding box center [363, 189] width 207 height 93
click at [341, 333] on button "Take me to the pricing page →" at bounding box center [363, 335] width 91 height 9
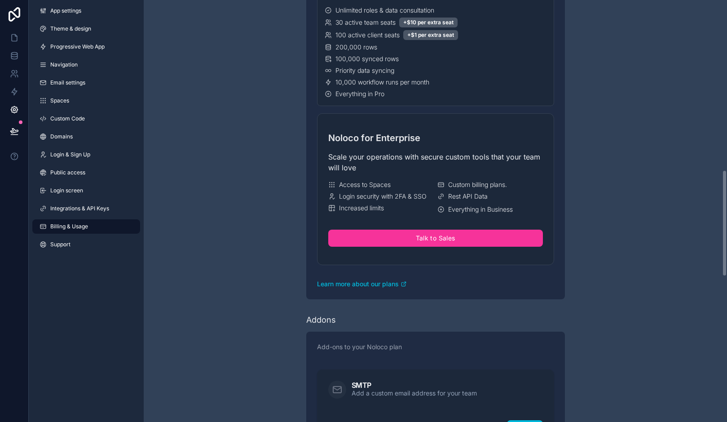
scroll to position [699, 0]
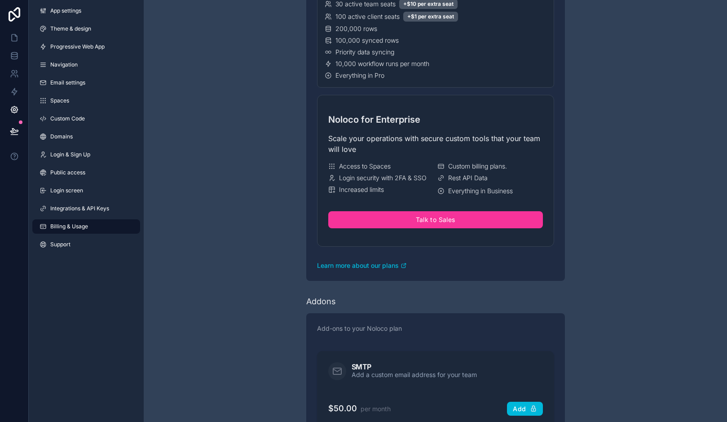
click at [387, 268] on span "Learn more about our plans" at bounding box center [358, 265] width 82 height 9
click at [110, 43] on link "Progressive Web App" at bounding box center [86, 47] width 108 height 14
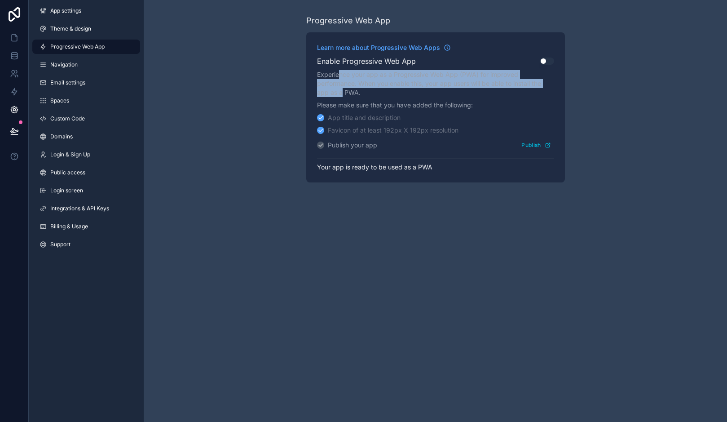
drag, startPoint x: 339, startPoint y: 78, endPoint x: 342, endPoint y: 92, distance: 14.6
click at [342, 92] on p "Experience your app as a Progressive Web App (PWA) for improved performance. Wh…" at bounding box center [435, 83] width 237 height 27
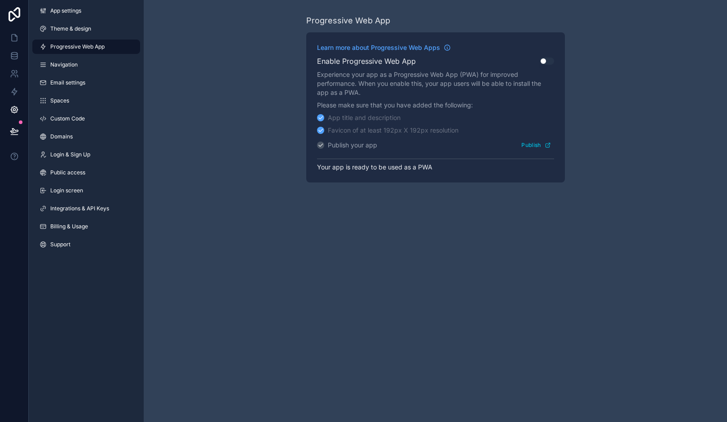
click at [547, 62] on button "Use setting" at bounding box center [547, 60] width 14 height 7
click at [524, 142] on button "Publish" at bounding box center [535, 144] width 35 height 13
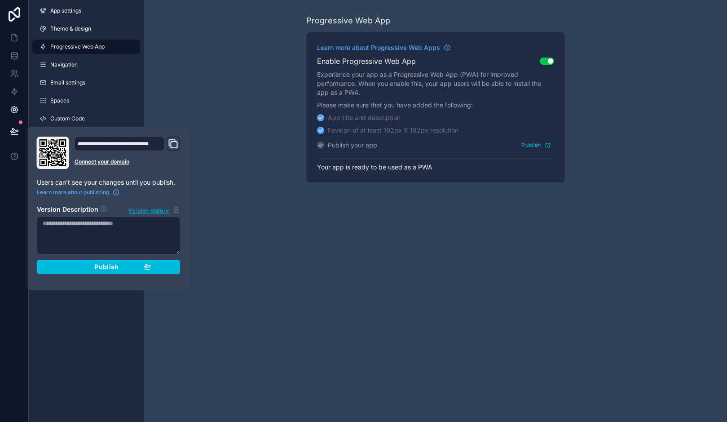
click at [172, 144] on icon "Domain and Custom Link" at bounding box center [174, 144] width 6 height 6
